Goal: Task Accomplishment & Management: Manage account settings

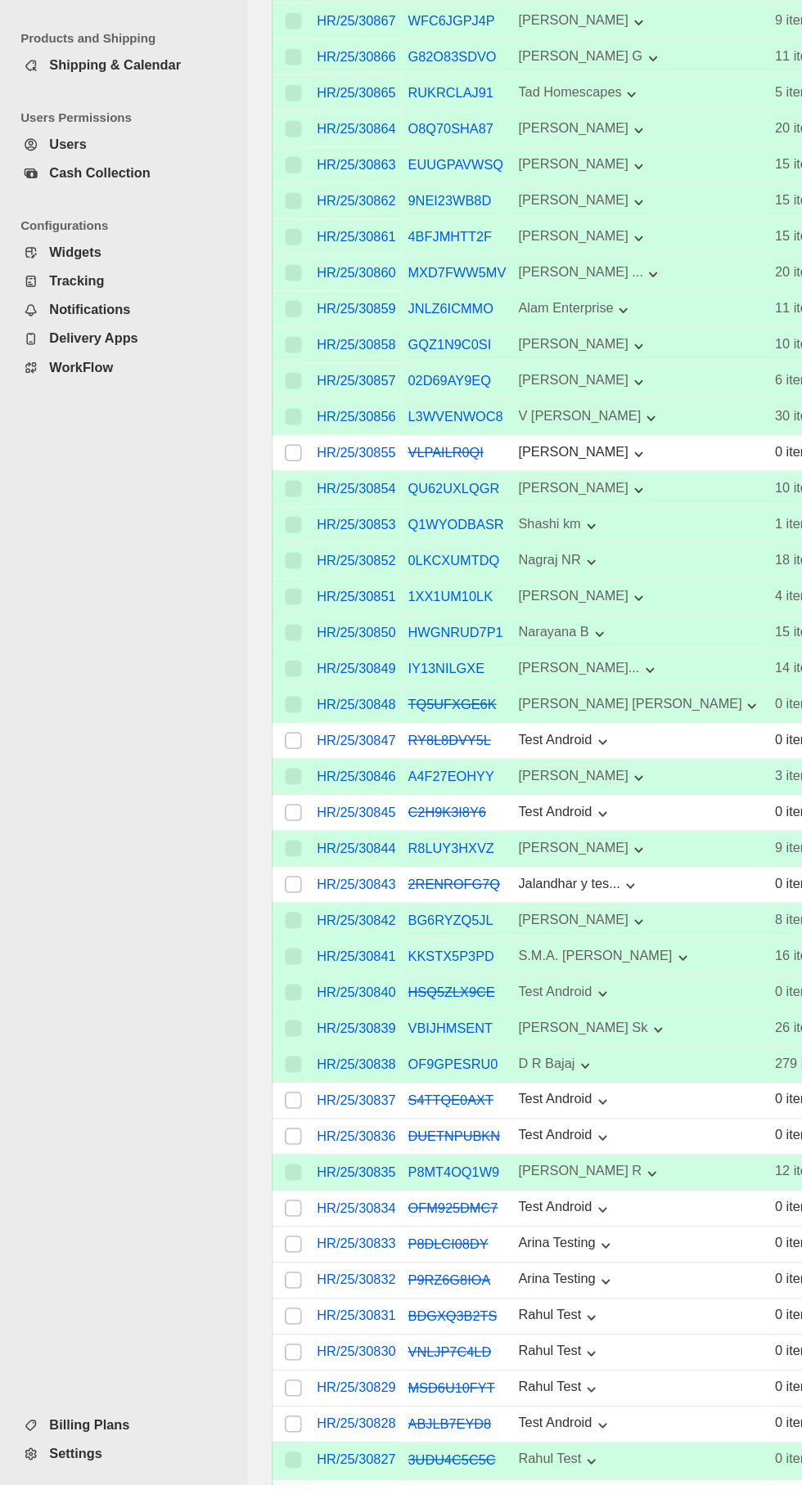
scroll to position [272, 0]
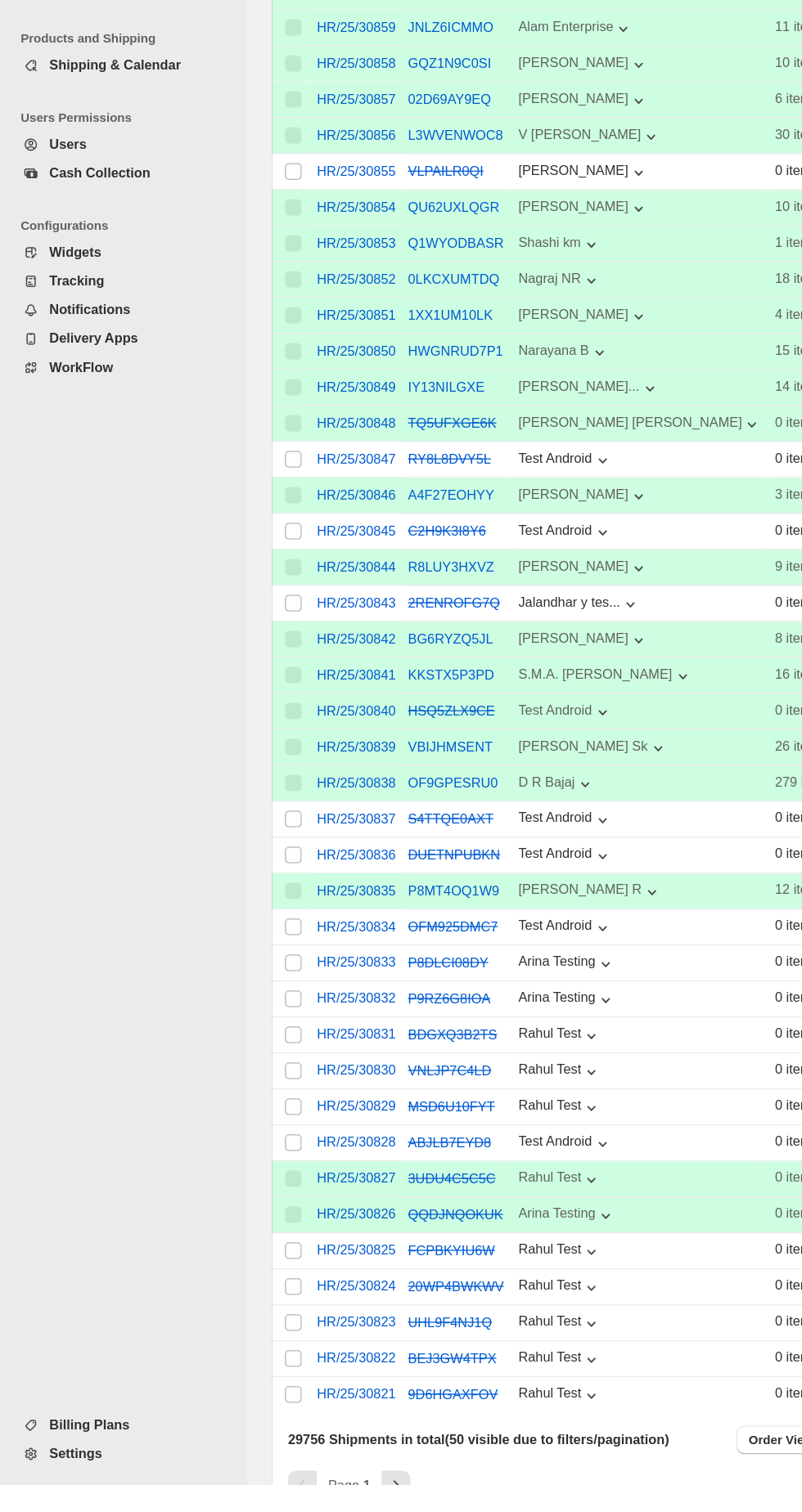
click at [159, 1496] on span "Settings" at bounding box center [107, 1487] width 136 height 16
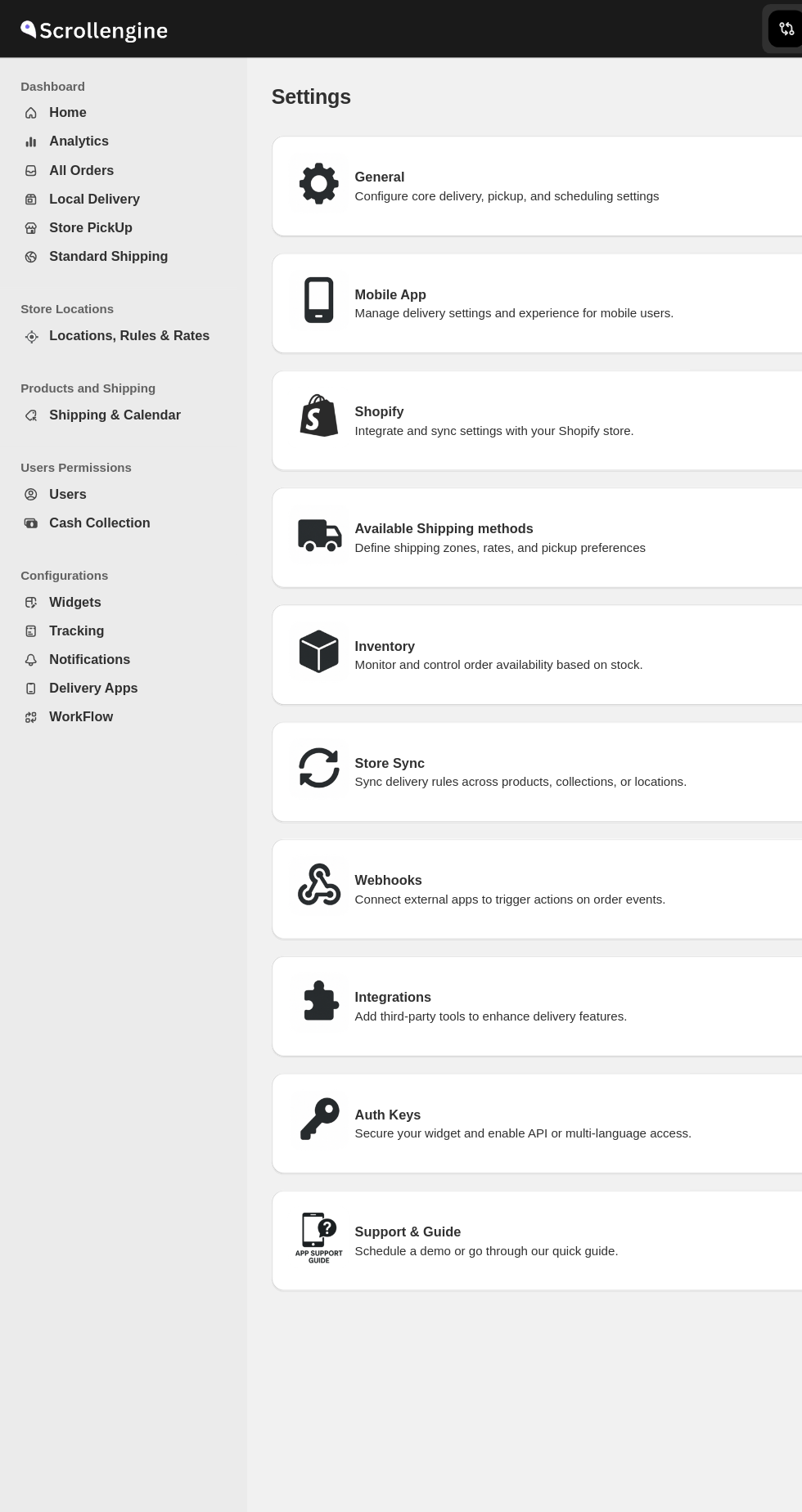
click at [542, 160] on p "Configure core delivery, pickup, and scheduling settings" at bounding box center [525, 156] width 486 height 13
select select "m"
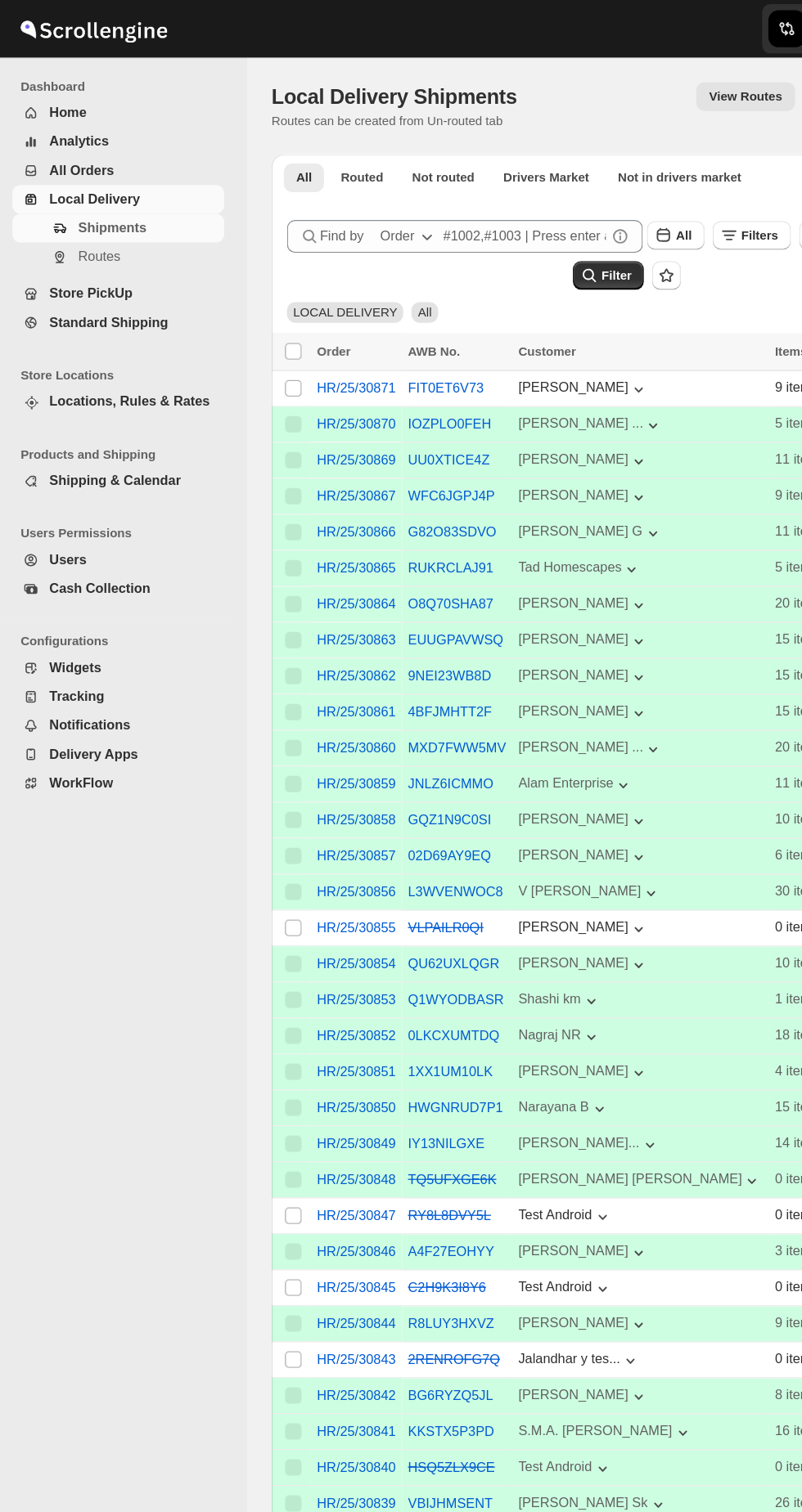
scroll to position [272, 0]
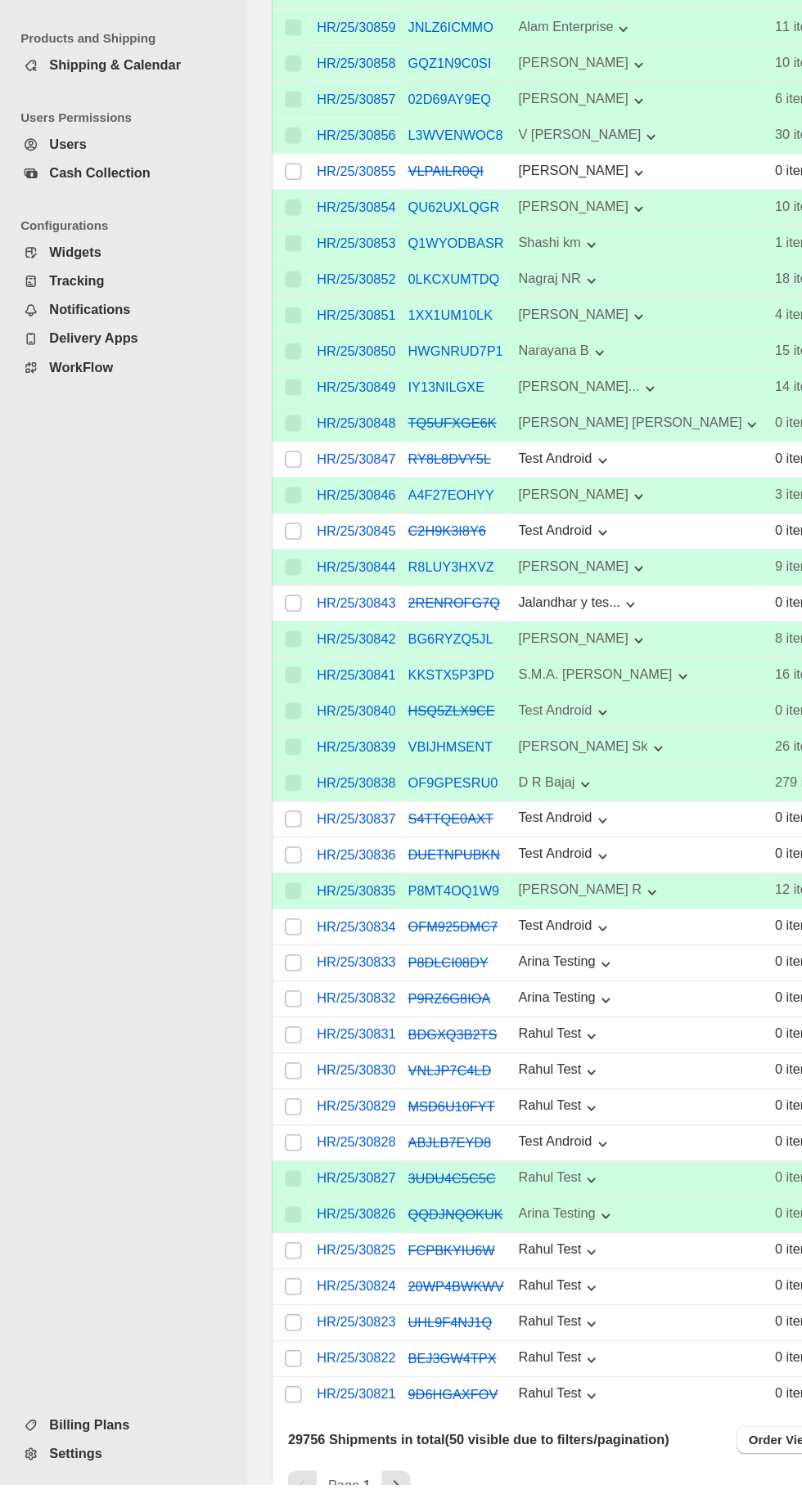
click at [131, 1496] on span "Settings" at bounding box center [107, 1487] width 136 height 16
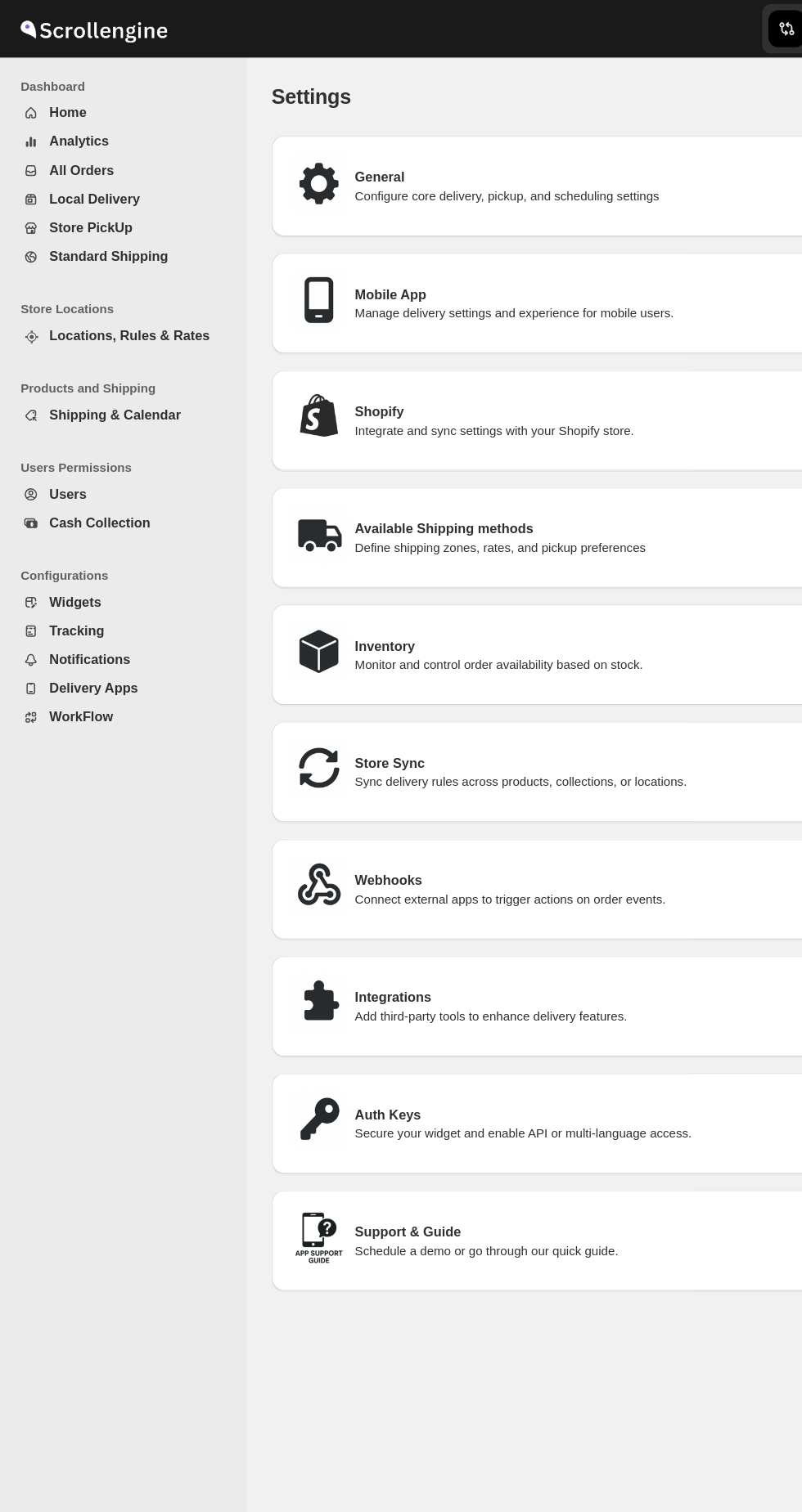
click at [323, 351] on div "Shopify Integrate and sync settings with your Shopify store." at bounding box center [498, 334] width 539 height 54
select select "SHIPMENT_DELIVERED"
select select "ALL"
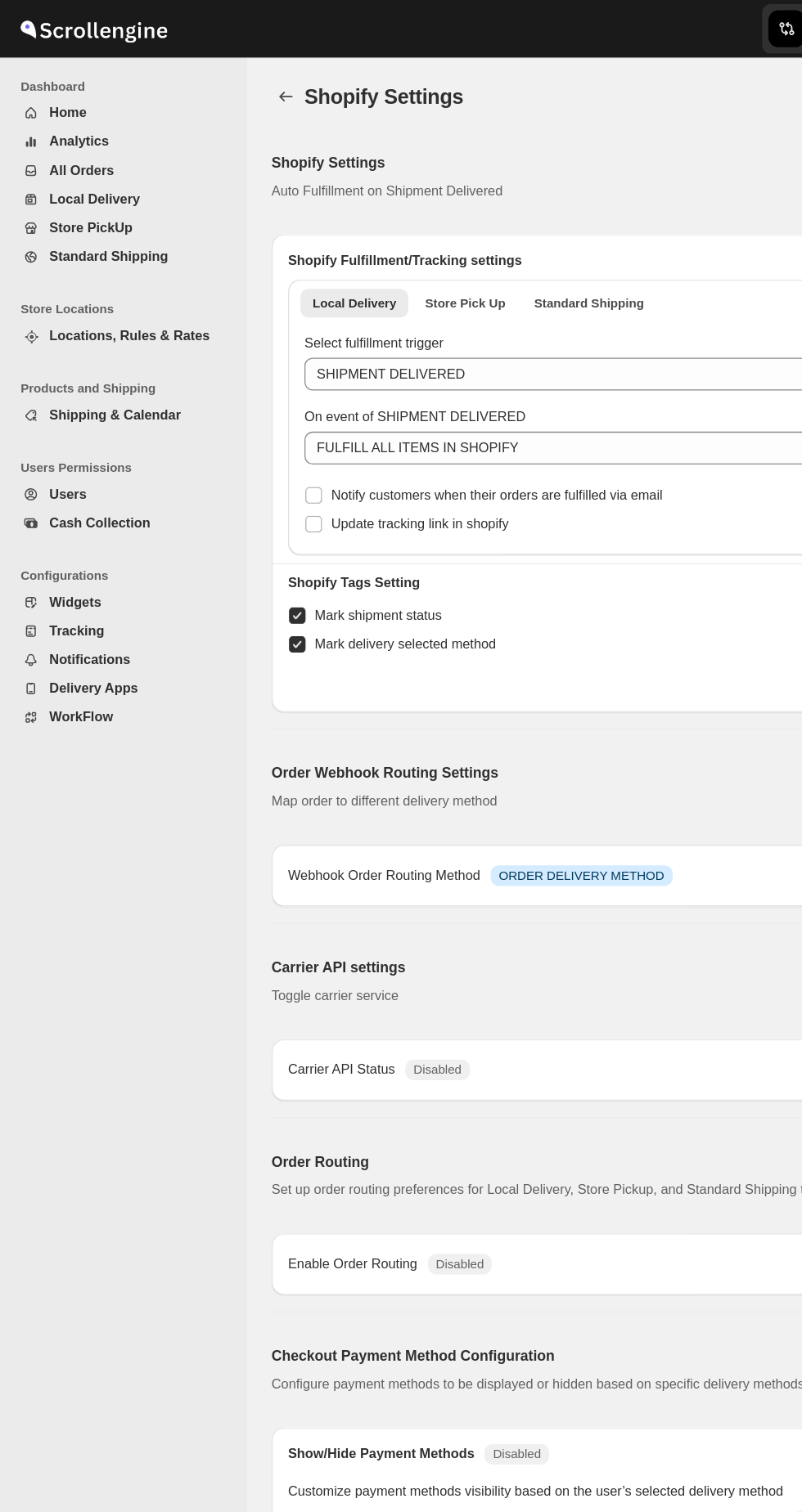
radio input "true"
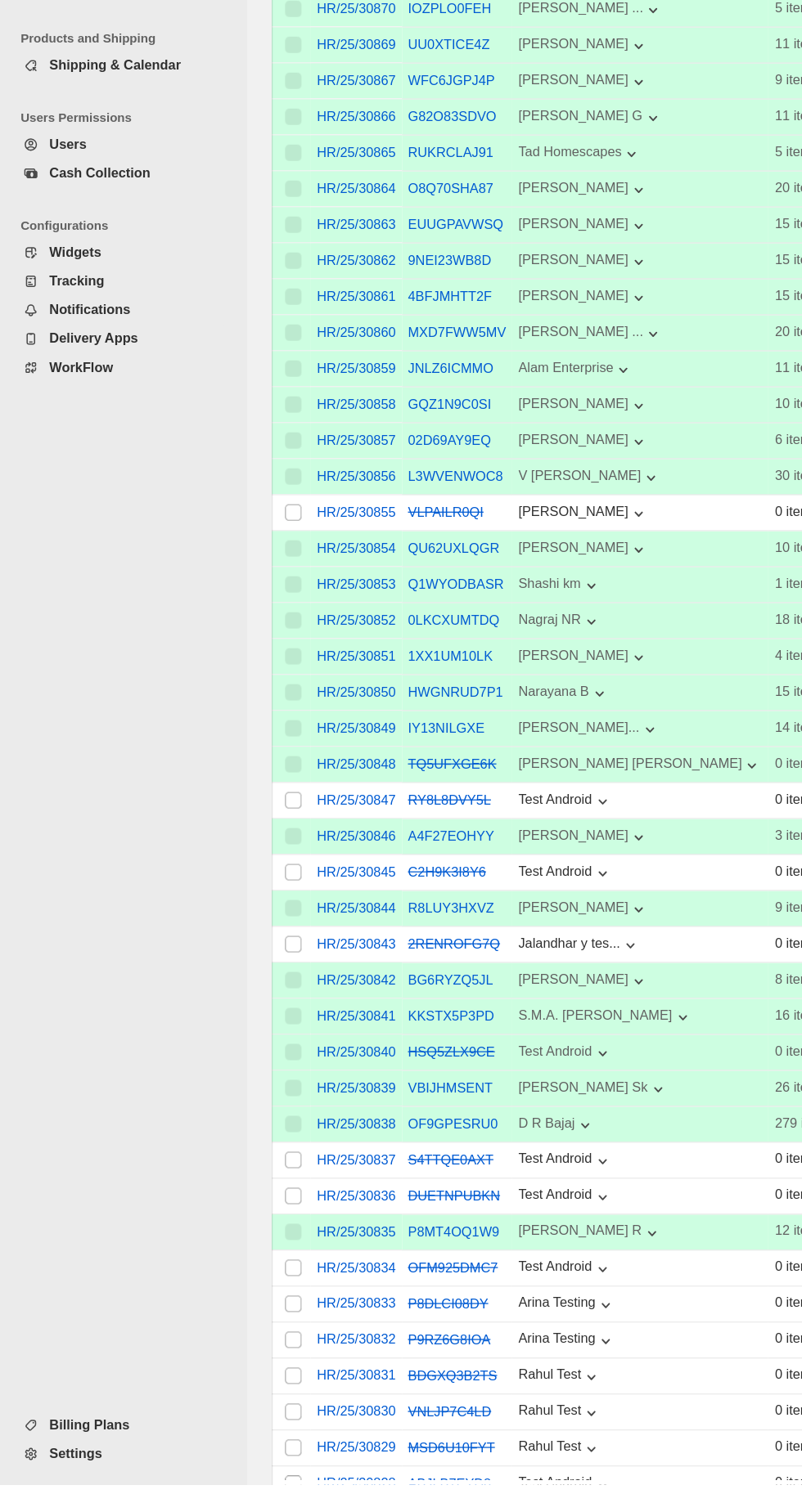
click at [151, 1473] on span "Billing Plans" at bounding box center [107, 1464] width 136 height 16
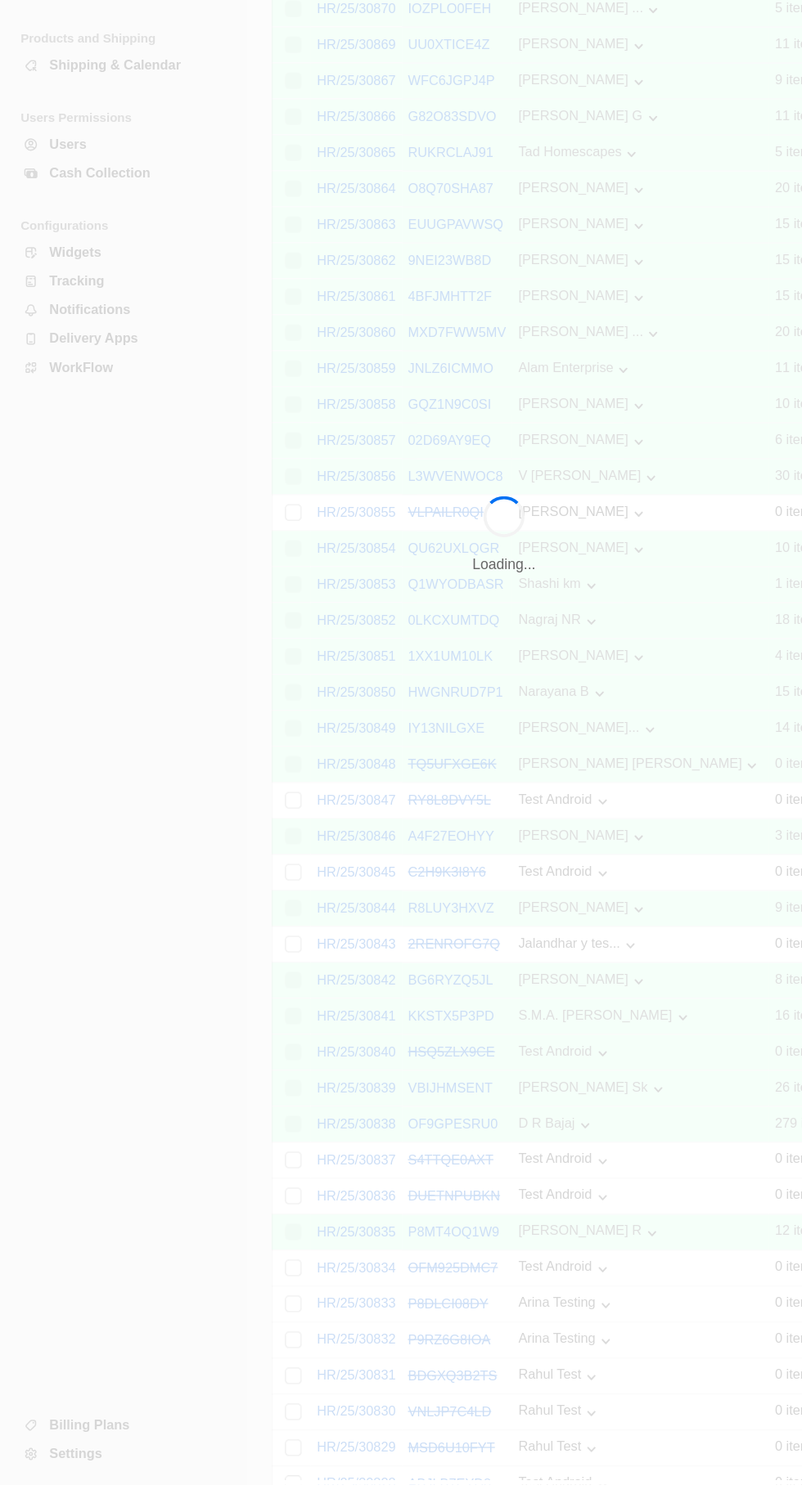
click at [159, 1511] on div "Loading..." at bounding box center [401, 756] width 802 height 1512
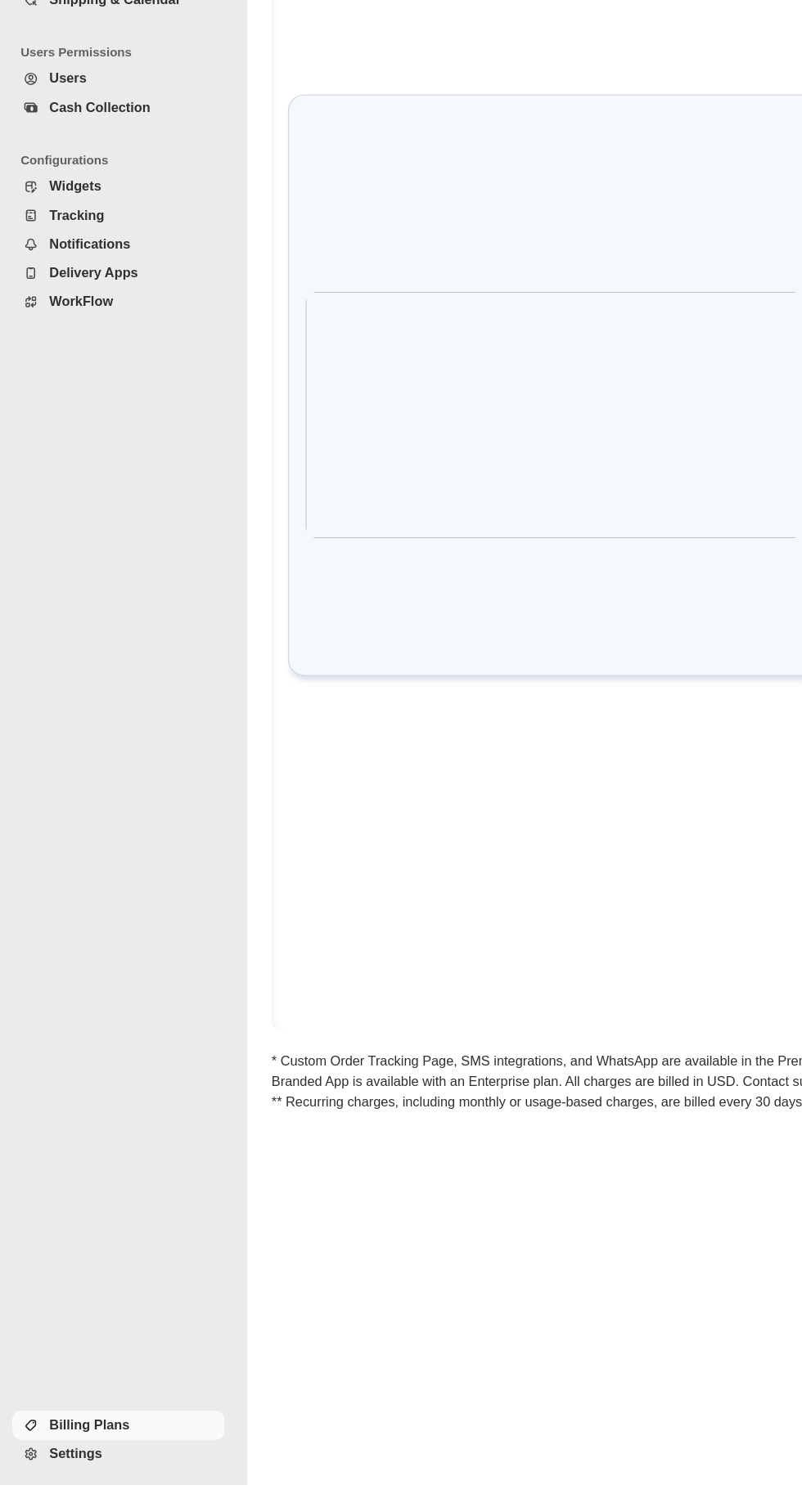
click at [137, 1496] on span "Settings" at bounding box center [107, 1487] width 136 height 16
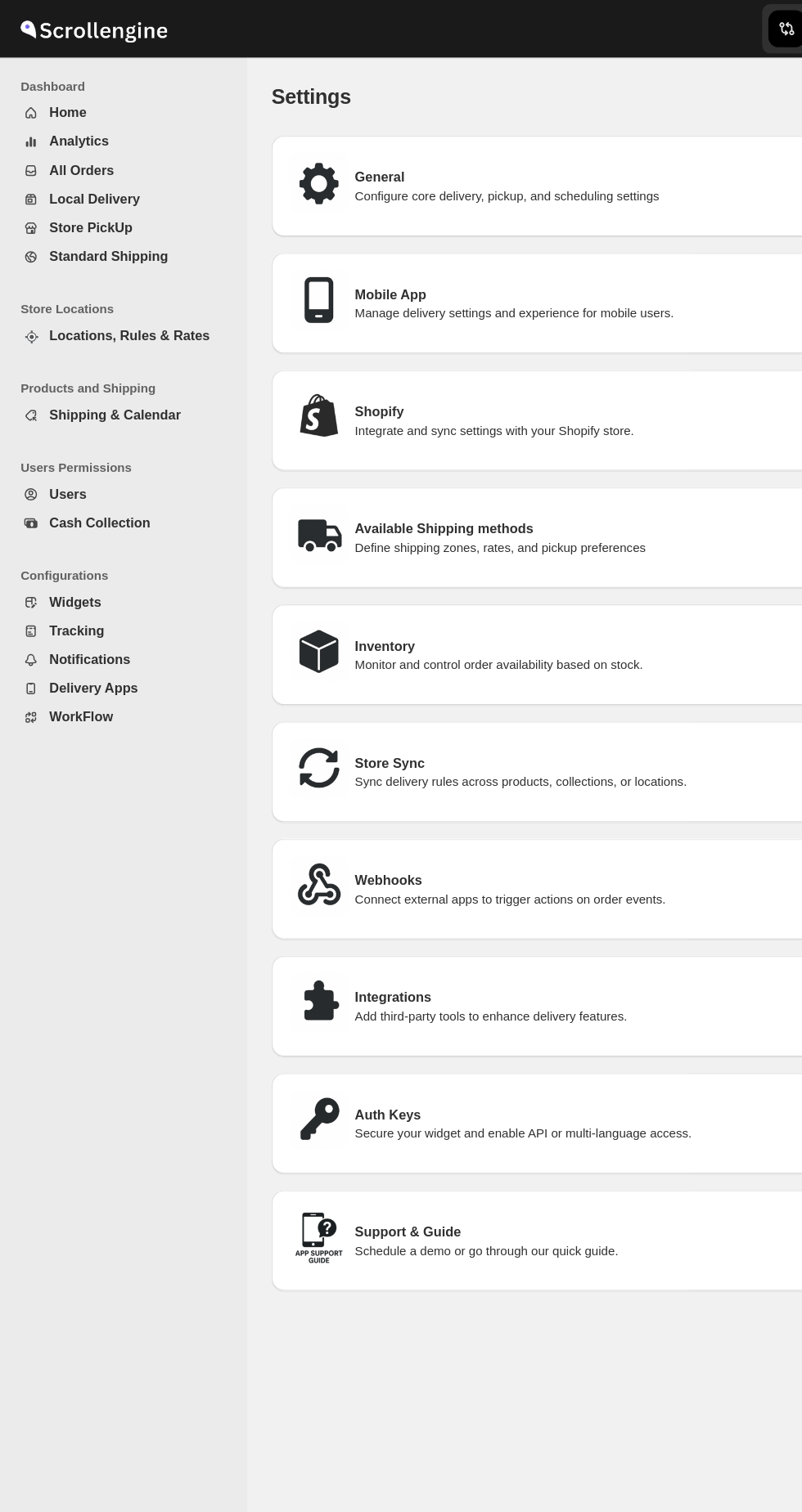
click at [590, 175] on div "General Configure core delivery, pickup, and scheduling settings" at bounding box center [499, 148] width 566 height 80
select select "m"
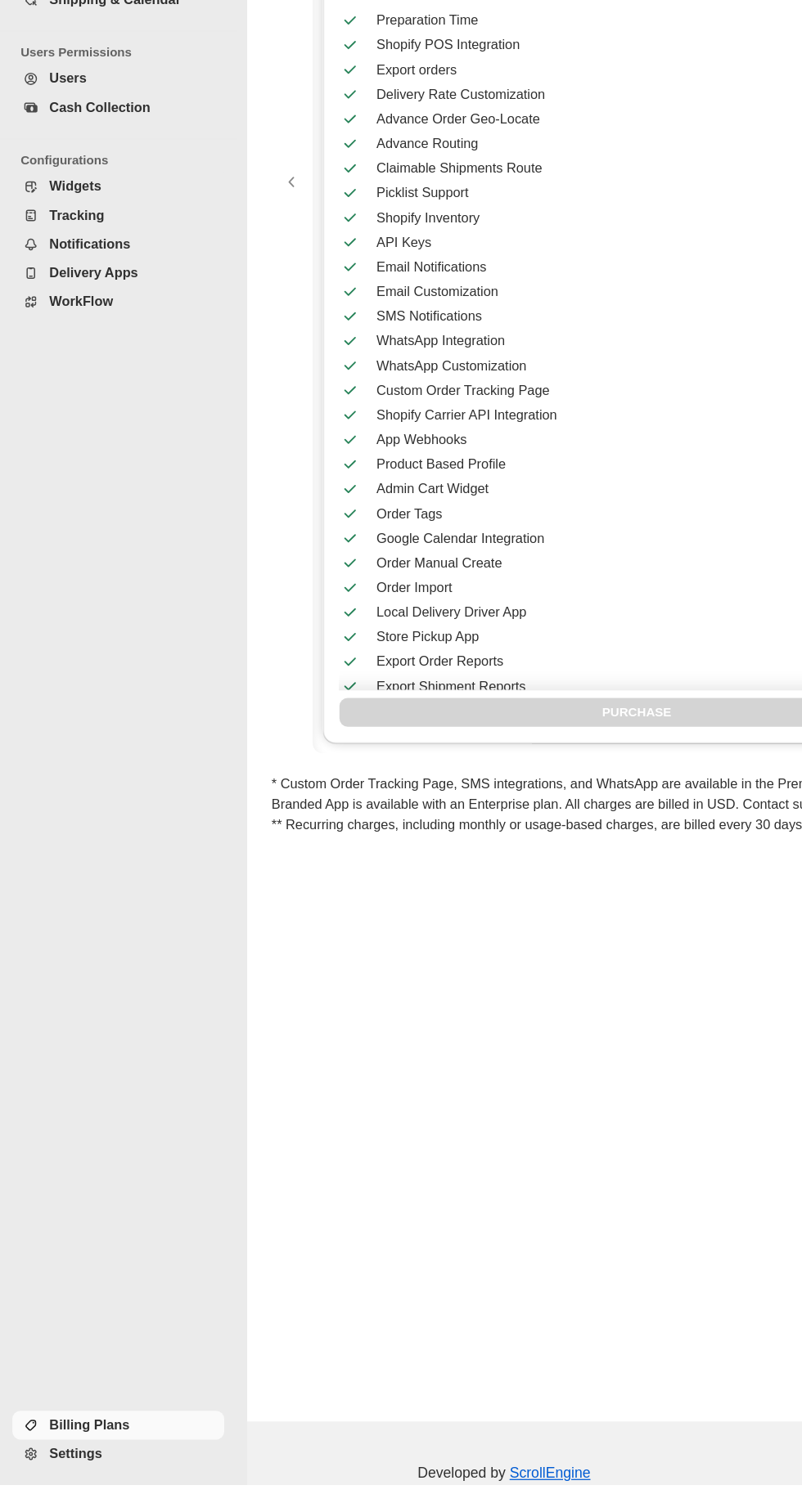
scroll to position [126, 0]
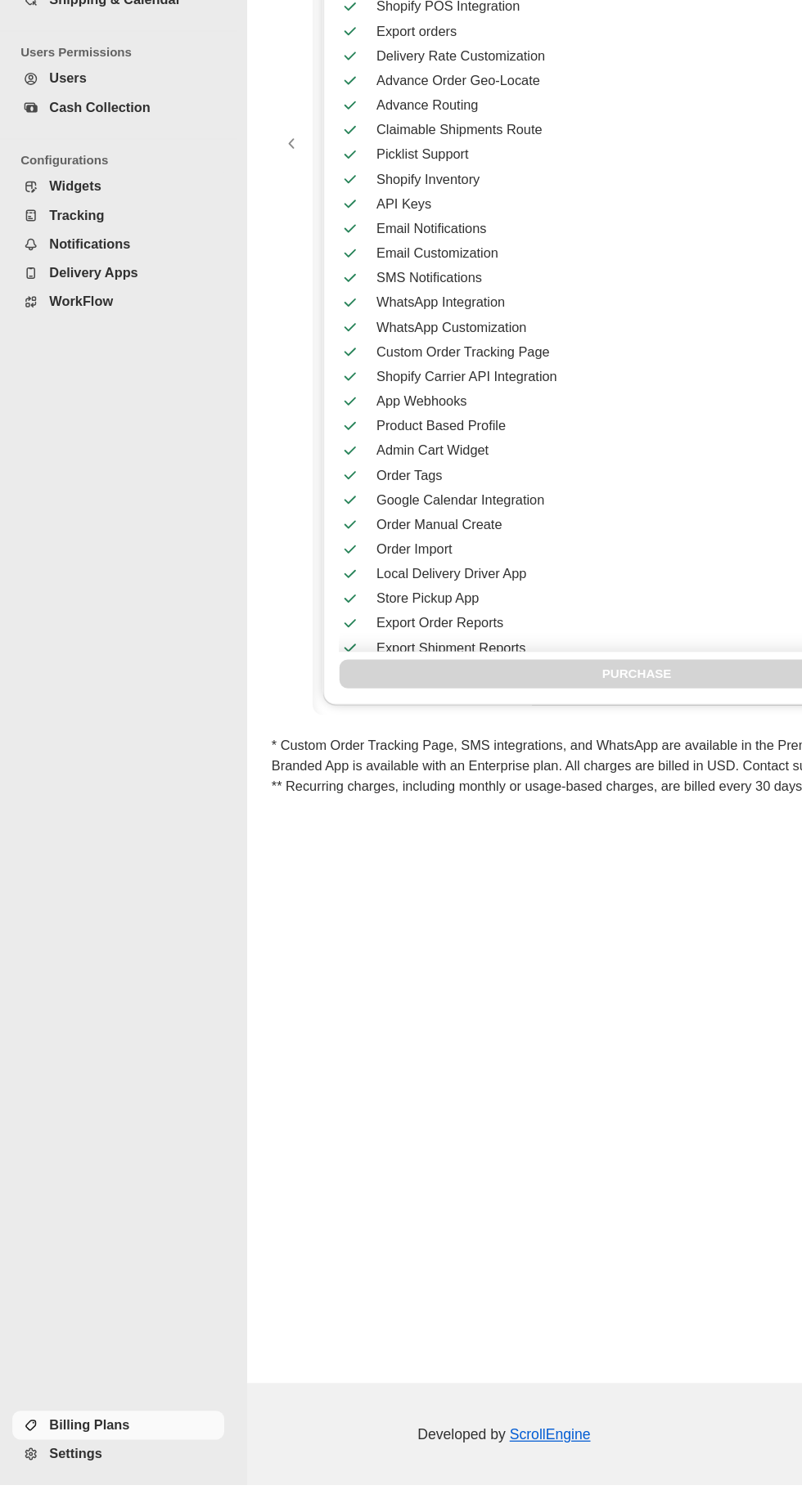
click at [115, 1496] on span "Settings" at bounding box center [107, 1487] width 136 height 16
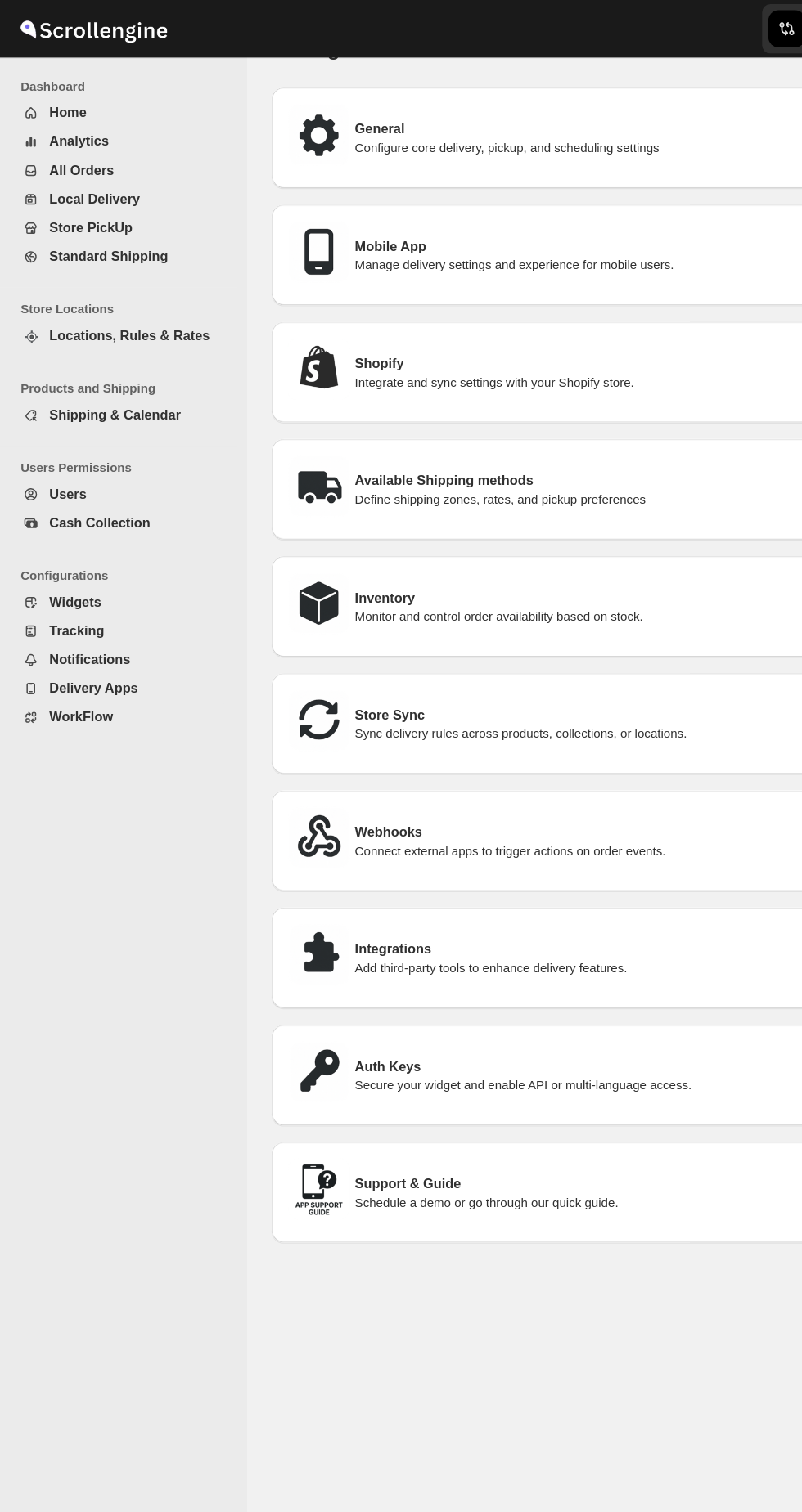
scroll to position [38, 0]
click at [286, 195] on h3 "Mobile App" at bounding box center [525, 196] width 486 height 16
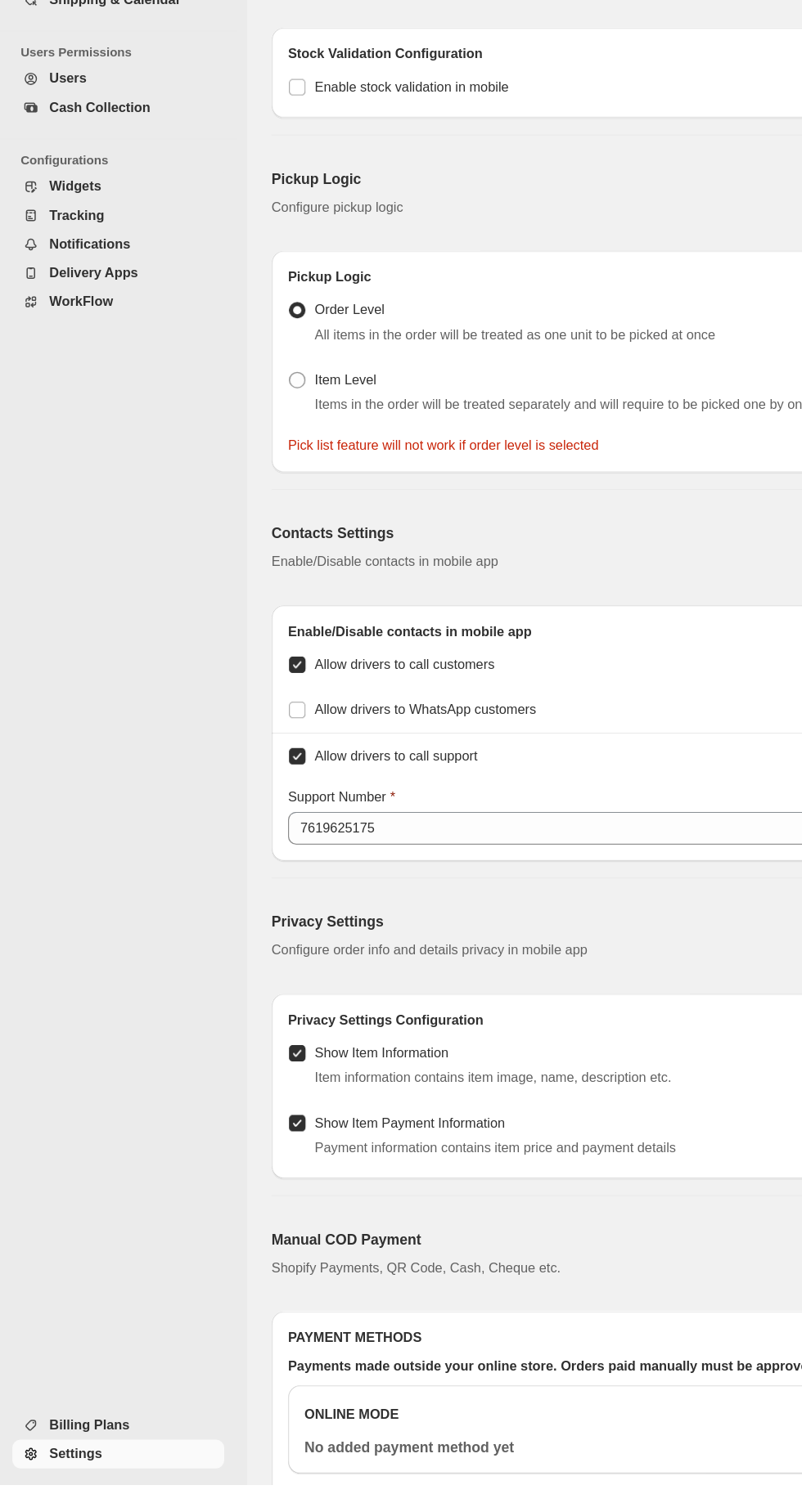
scroll to position [1050, 0]
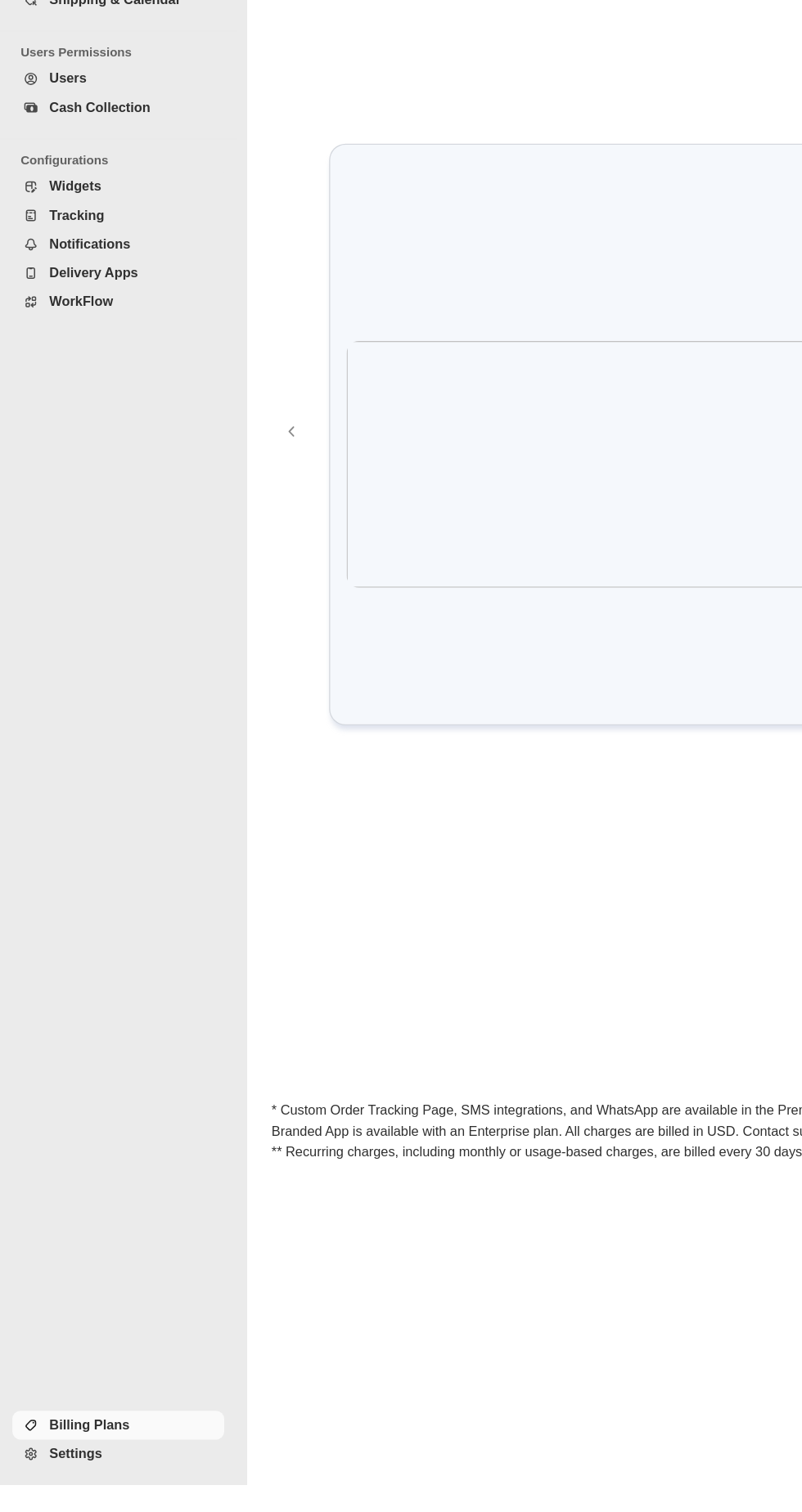
scroll to position [6, 0]
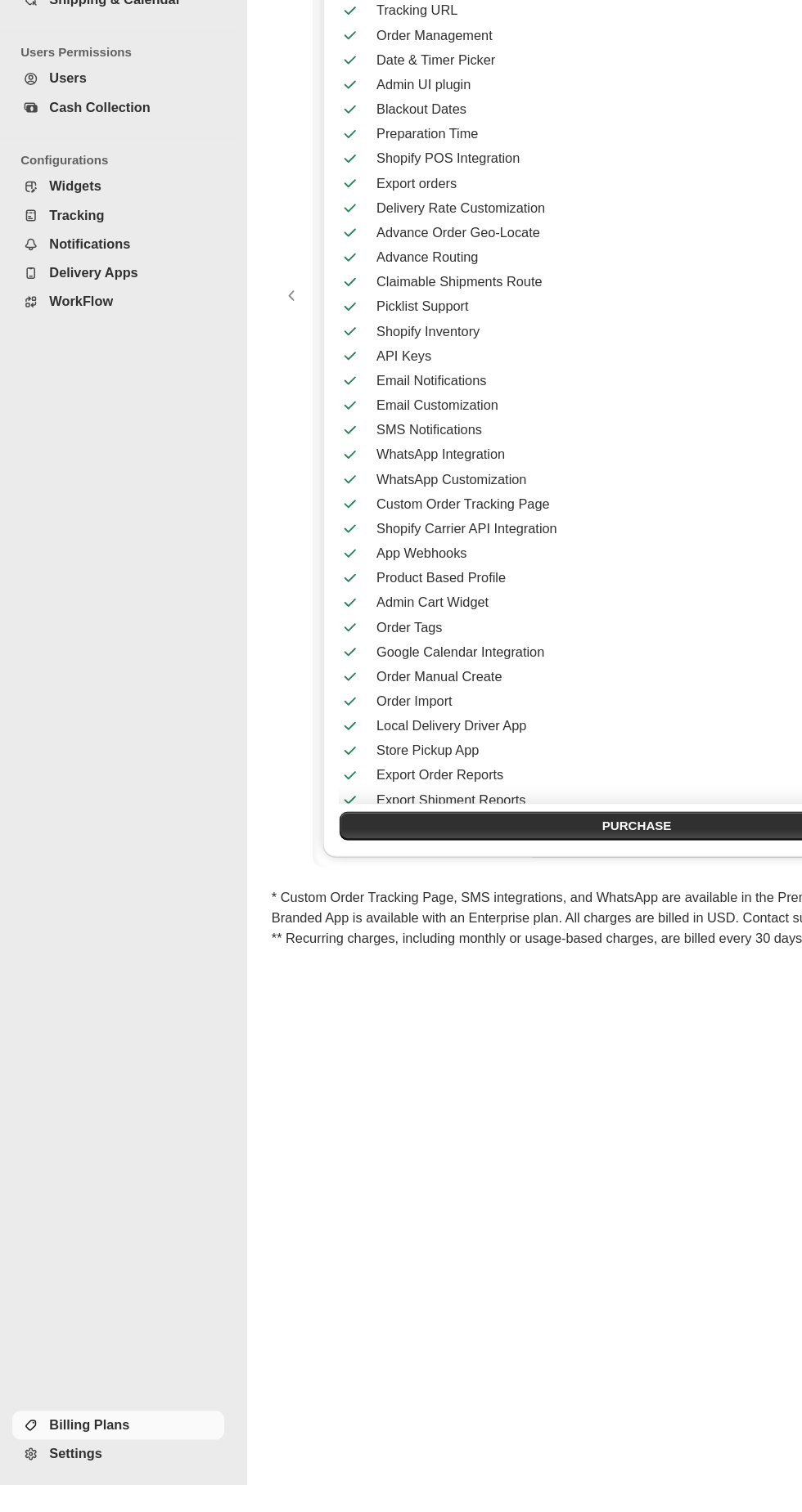
click at [132, 1473] on span "Billing Plans" at bounding box center [107, 1464] width 136 height 16
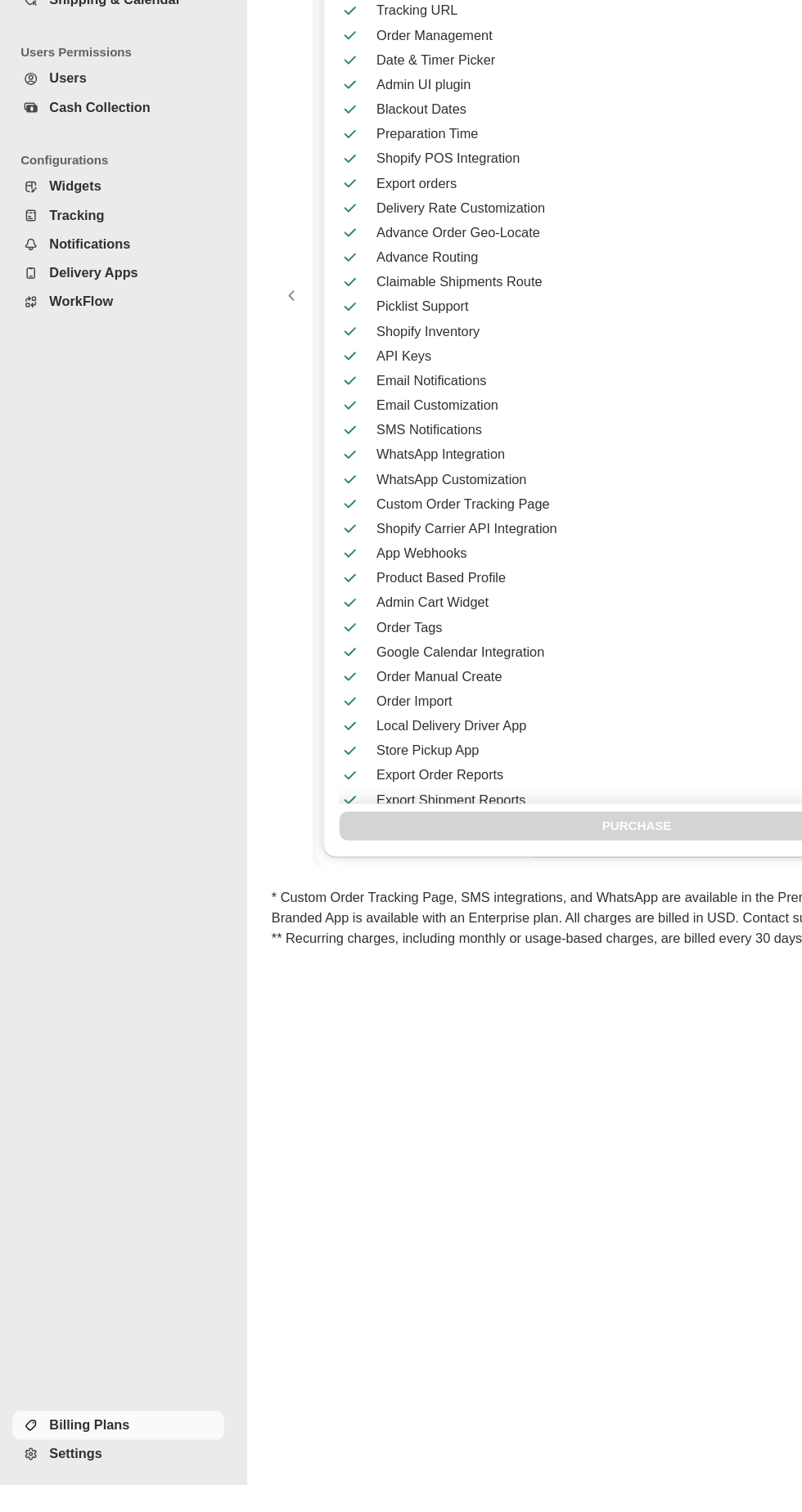
scroll to position [0, 0]
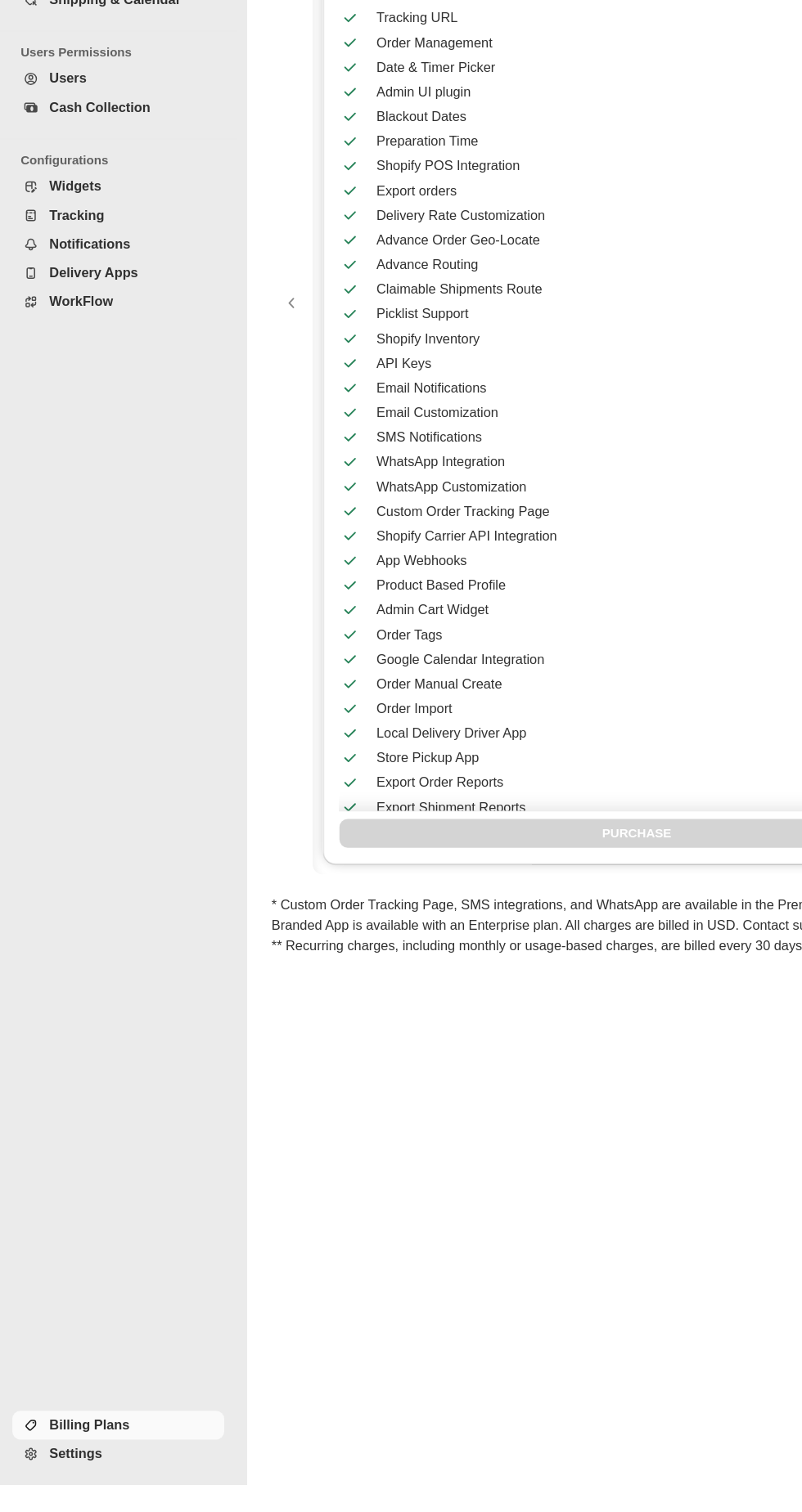
click at [143, 1496] on span "Settings" at bounding box center [107, 1487] width 136 height 16
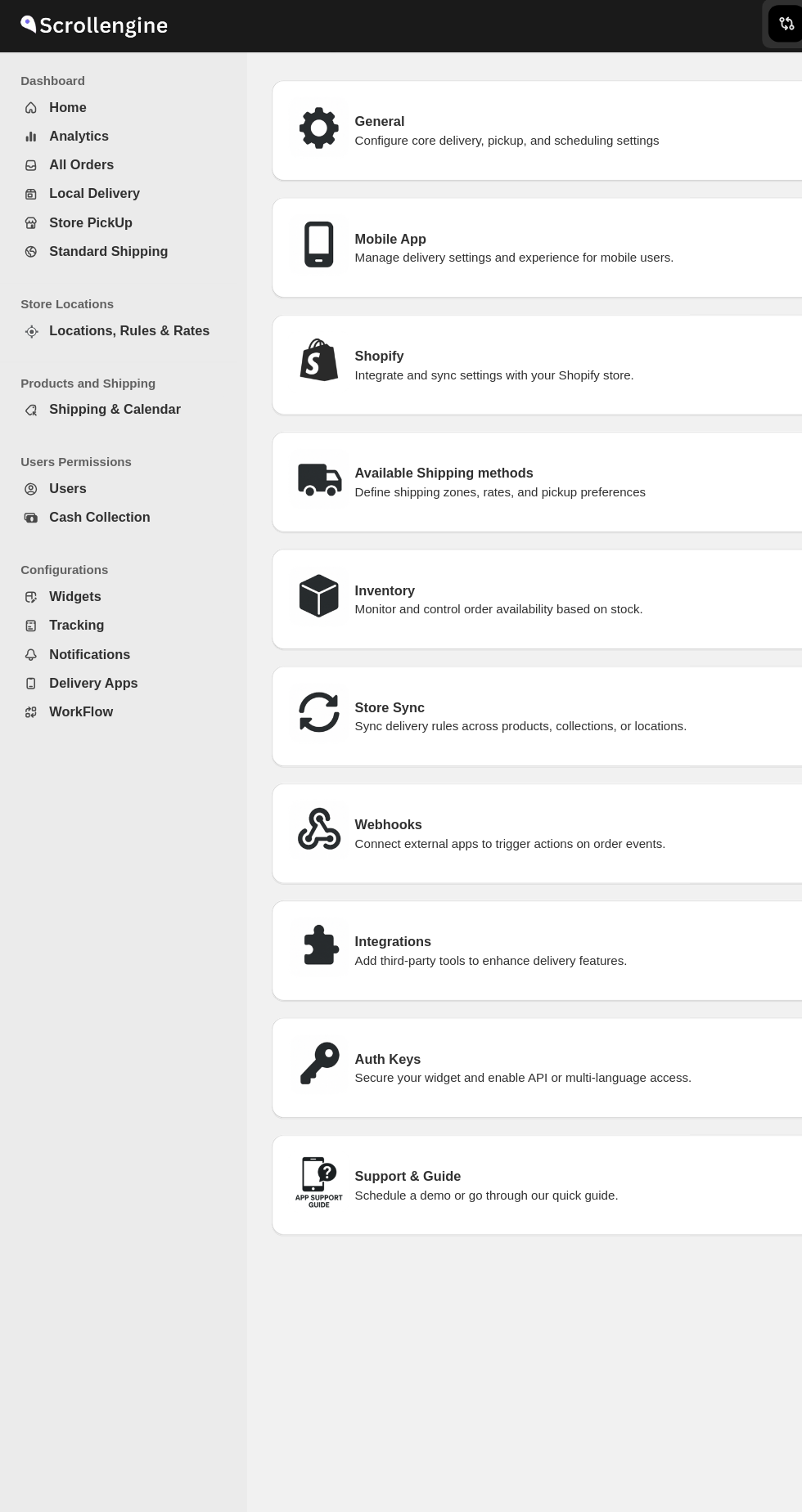
scroll to position [40, 0]
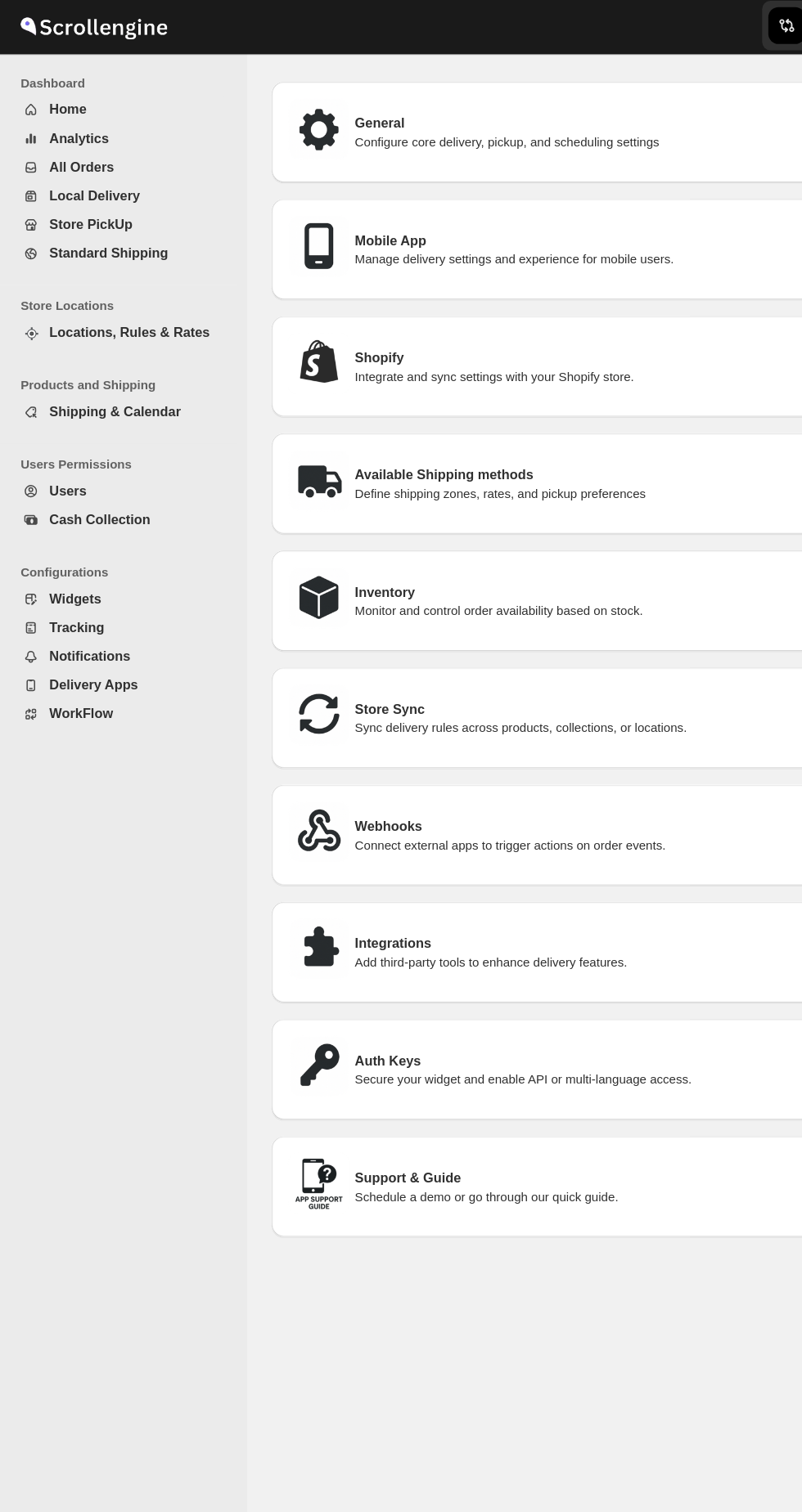
click at [290, 583] on p "Sync delivery rules across products, collections, or locations." at bounding box center [525, 583] width 486 height 13
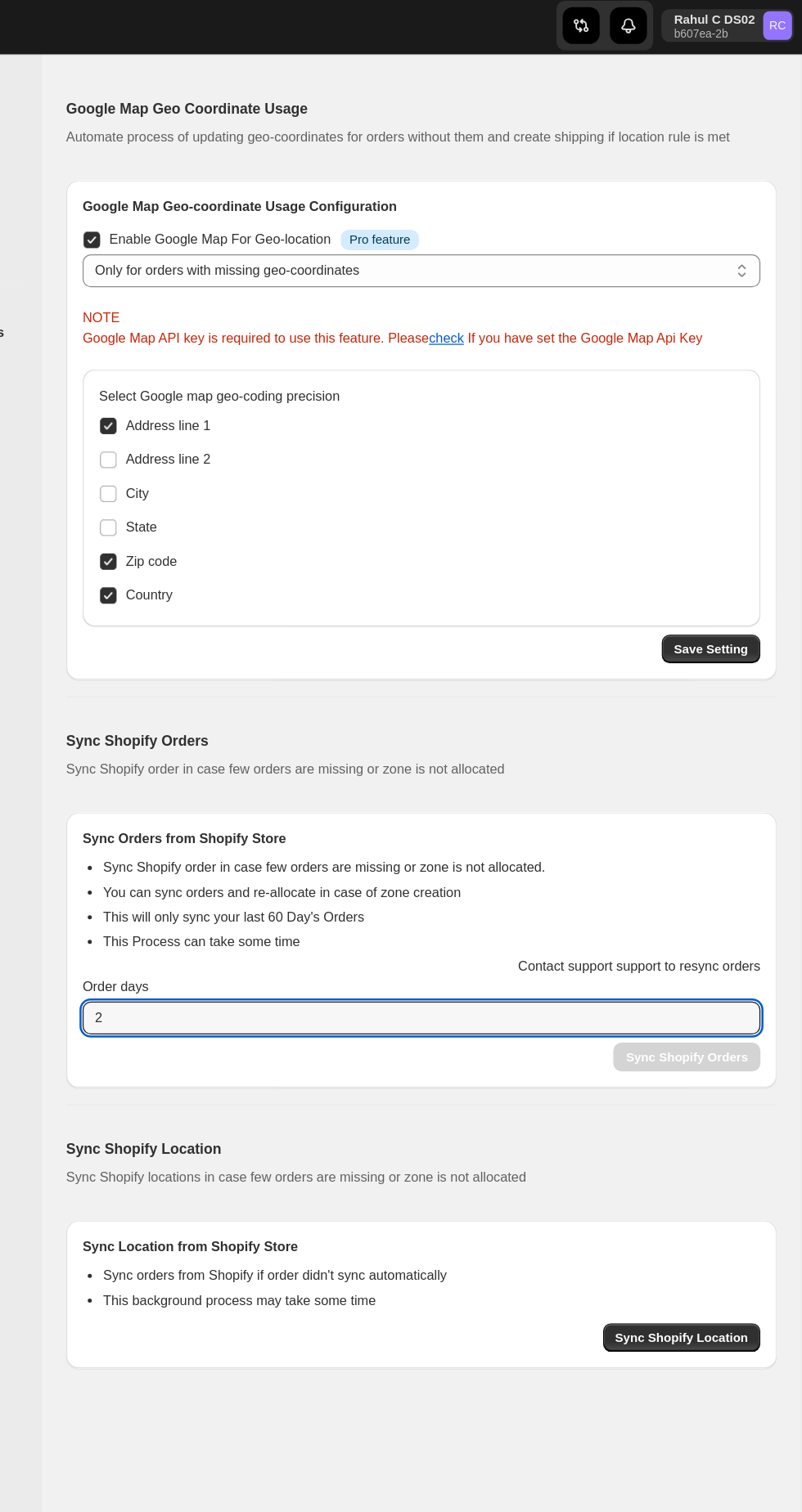
click at [304, 818] on input "2" at bounding box center [486, 812] width 515 height 26
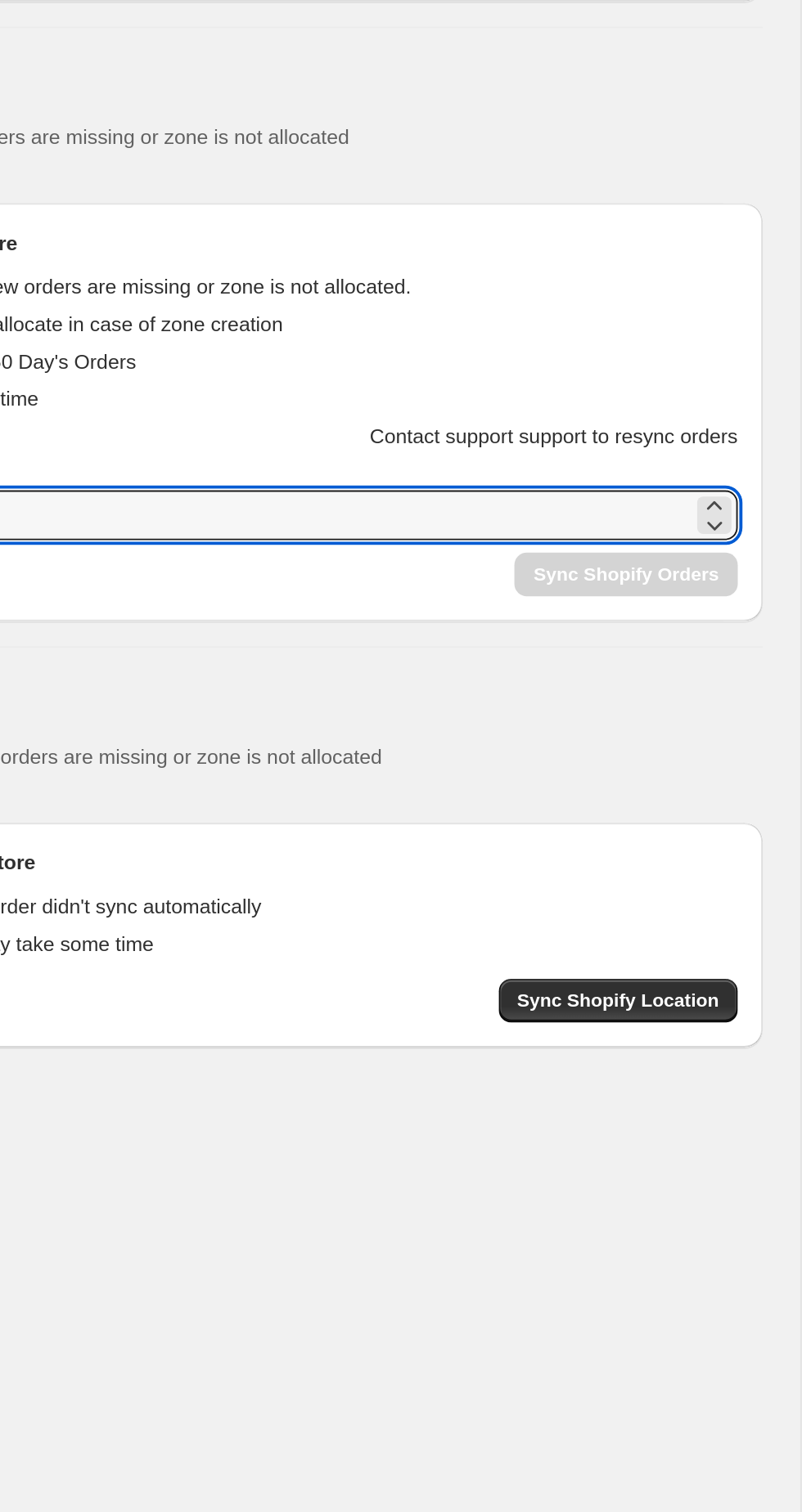
type input "1"
click at [503, 888] on div "Sync Shopify Location Sync Shopify locations in case few orders are missing or …" at bounding box center [492, 987] width 578 height 210
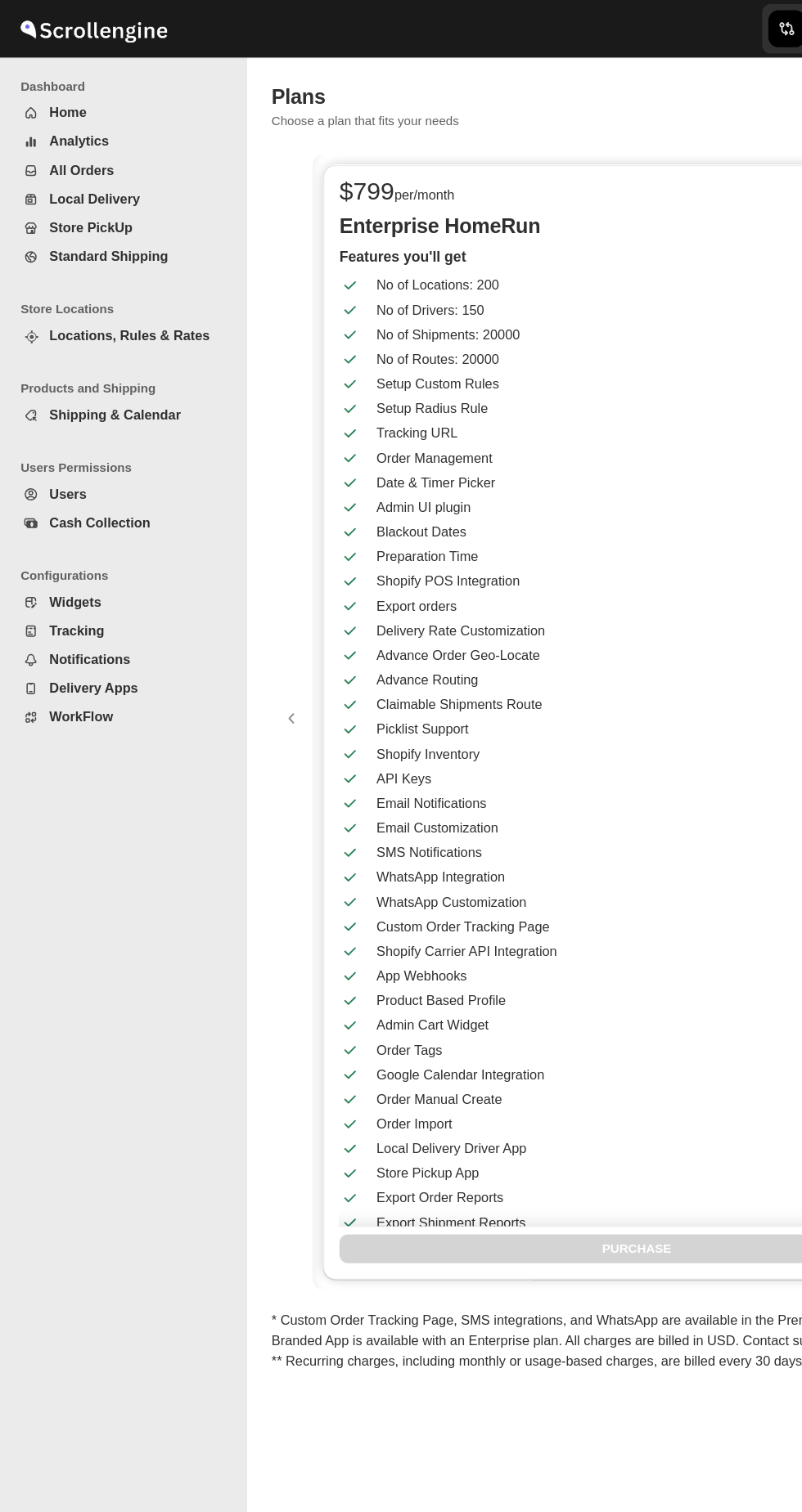
click at [24, 158] on icon "Navigation" at bounding box center [24, 159] width 4 height 3
